Goal: Transaction & Acquisition: Purchase product/service

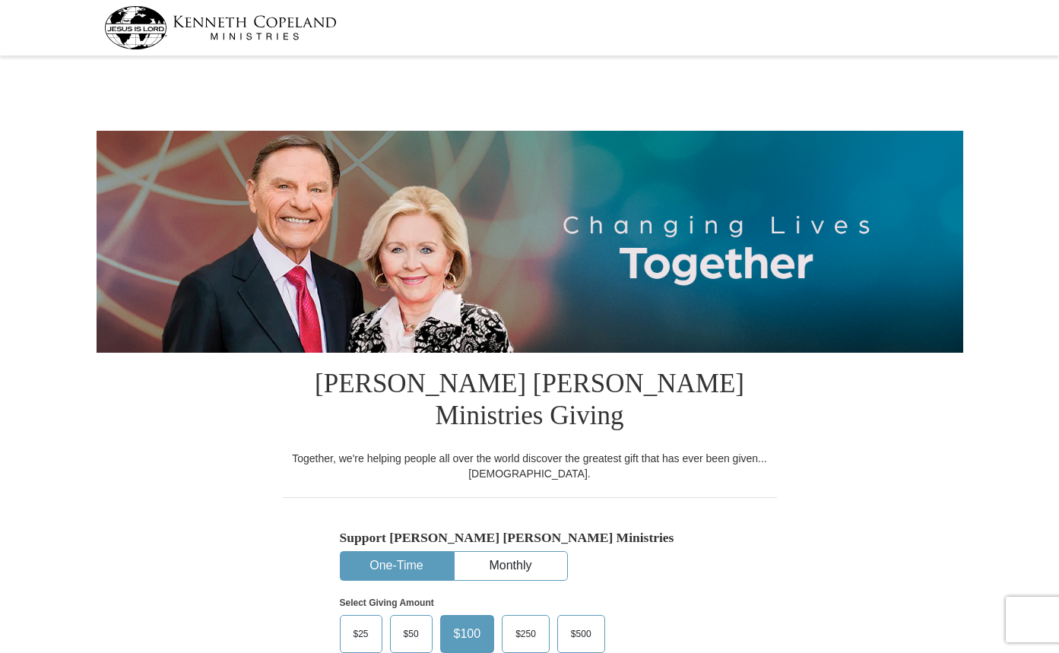
select select "OK"
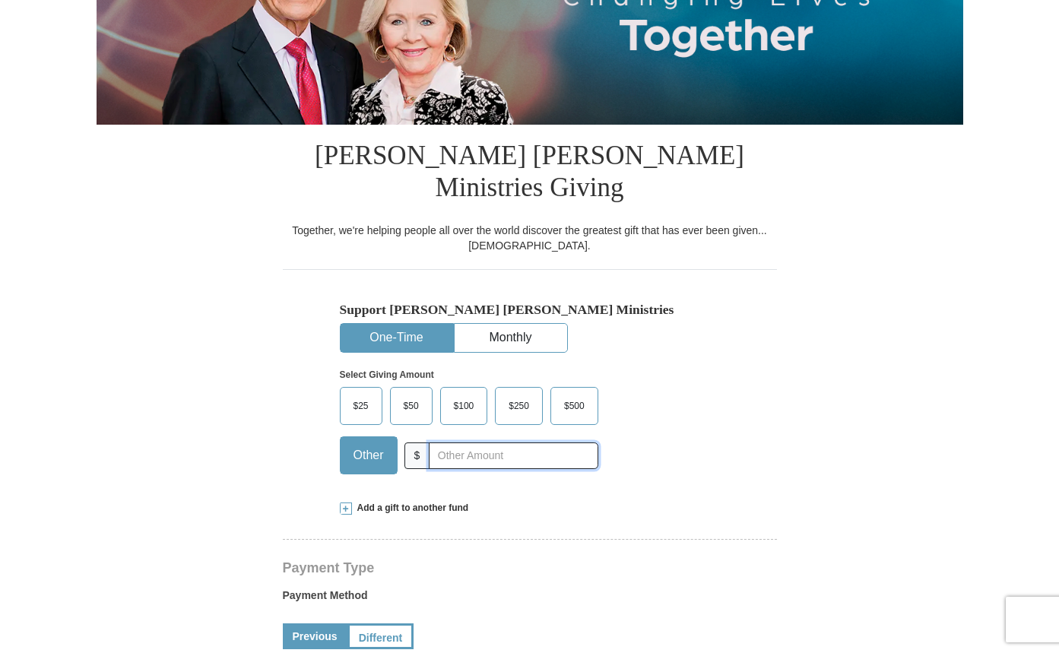
click at [458, 443] on input "text" at bounding box center [513, 456] width 169 height 27
type input "15"
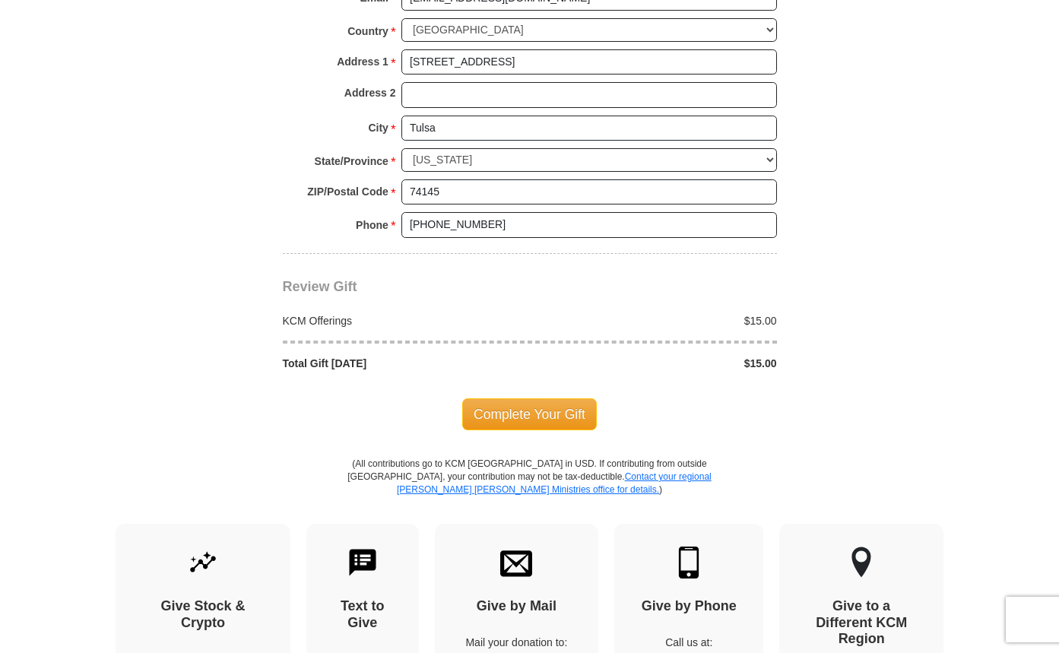
scroll to position [1369, 0]
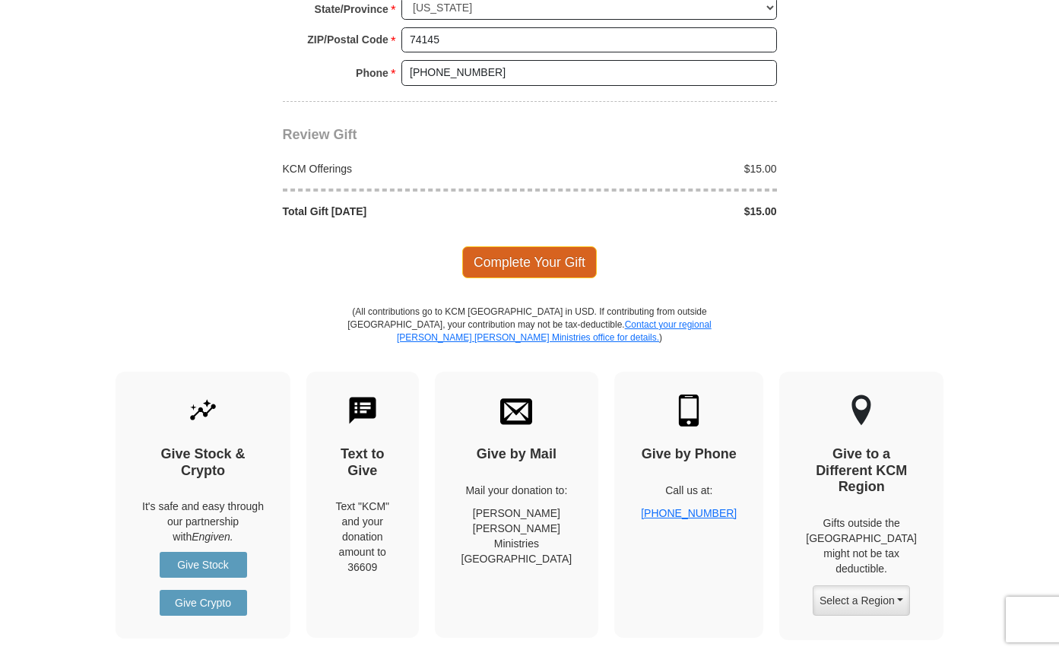
click at [538, 246] on span "Complete Your Gift" at bounding box center [529, 262] width 135 height 32
